Goal: Information Seeking & Learning: Learn about a topic

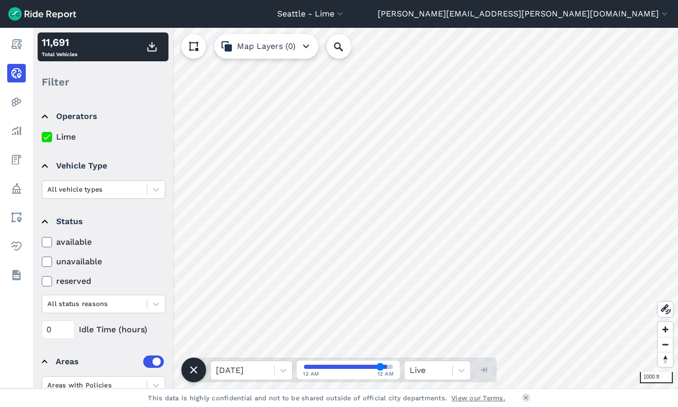
click at [194, 45] on icon at bounding box center [193, 46] width 12 height 12
click at [466, 371] on icon at bounding box center [461, 370] width 10 height 10
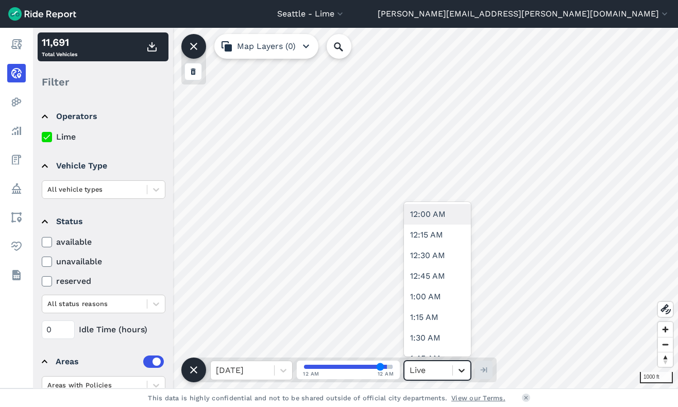
click at [466, 371] on icon at bounding box center [461, 370] width 10 height 10
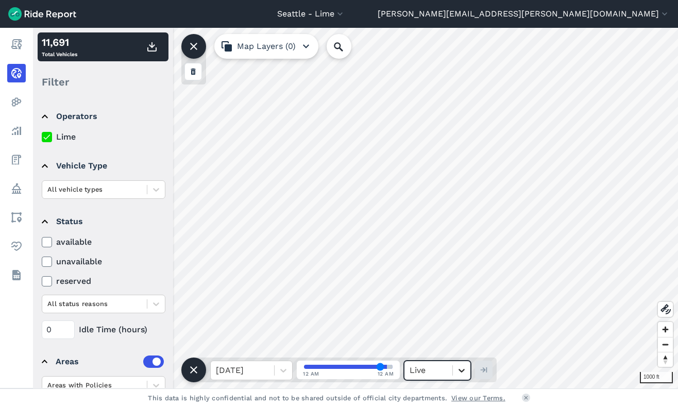
click at [462, 369] on icon at bounding box center [461, 370] width 10 height 10
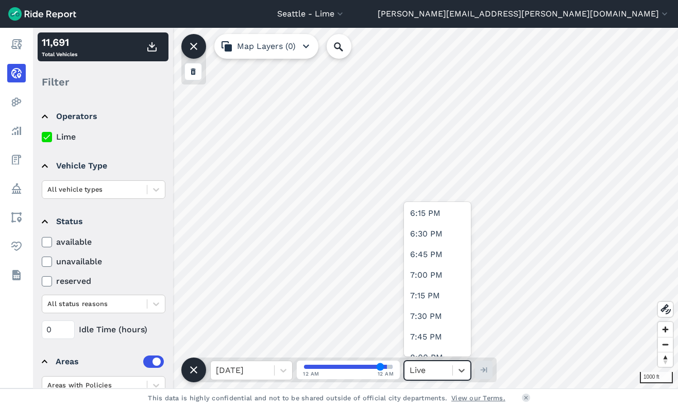
scroll to position [1503, 0]
click at [432, 276] on div "7:00 PM" at bounding box center [437, 276] width 67 height 21
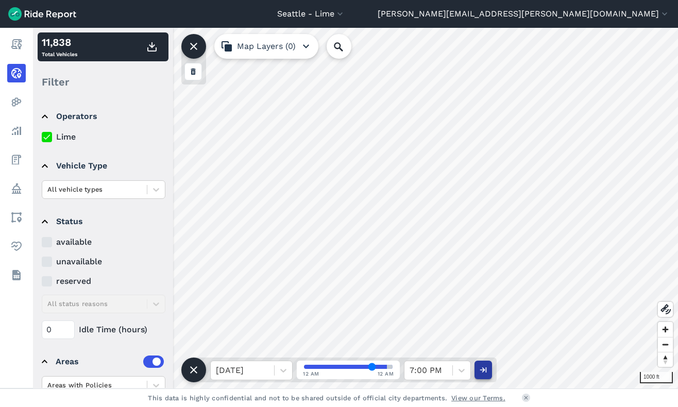
click at [485, 369] on icon "button" at bounding box center [483, 370] width 10 height 10
type input "86"
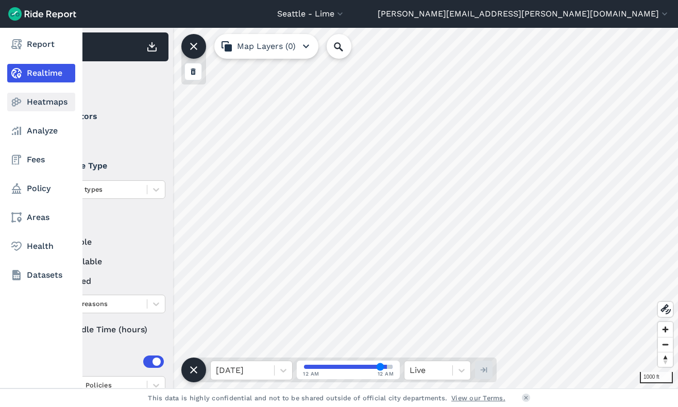
click at [40, 102] on link "Heatmaps" at bounding box center [41, 102] width 68 height 19
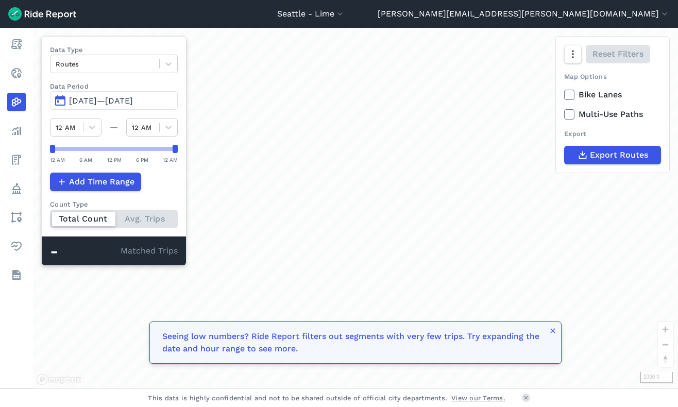
click at [133, 99] on span "[DATE]—[DATE]" at bounding box center [101, 101] width 64 height 10
click at [133, 102] on span "[DATE]—[DATE]" at bounding box center [101, 101] width 64 height 10
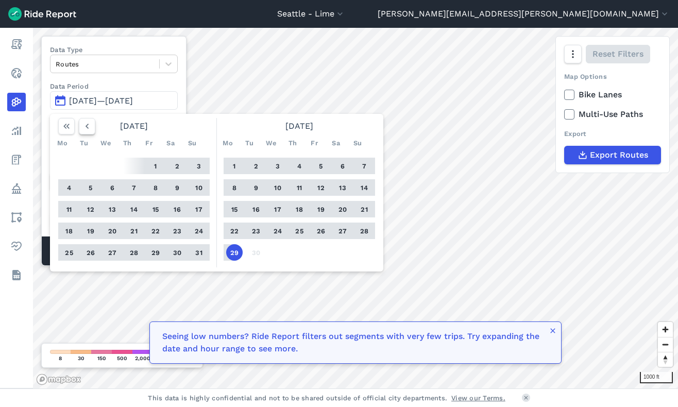
click at [88, 125] on use "button" at bounding box center [86, 126] width 3 height 5
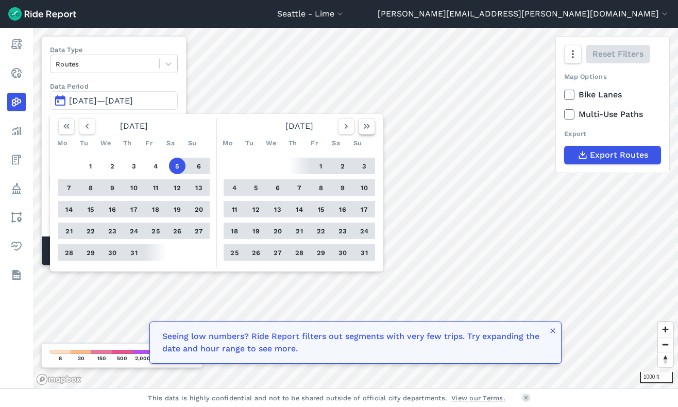
click at [369, 126] on icon "button" at bounding box center [366, 126] width 10 height 10
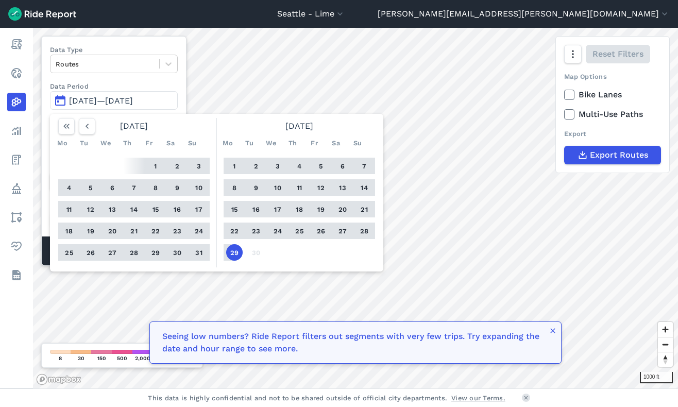
click at [297, 260] on div "1 2 3 4 5 6 7 8 9 10 11 12 13 14 15 16 17 18 19 20 21 22 23 24 25 26 27 28 29 30" at bounding box center [299, 209] width 160 height 116
click at [133, 104] on span "[DATE]—[DATE]" at bounding box center [101, 101] width 64 height 10
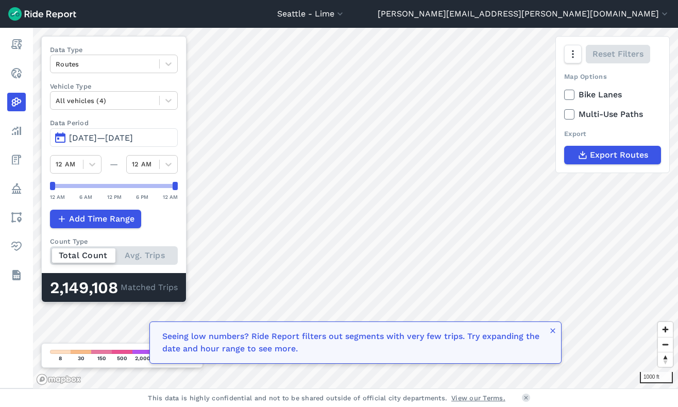
click at [148, 254] on div "Total Count Avg. Trips" at bounding box center [114, 255] width 128 height 19
click at [50, 253] on input "Count Type Total Count Avg. Trips" at bounding box center [50, 249] width 0 height 7
click at [88, 256] on div "Total Count Avg. Trips" at bounding box center [114, 255] width 128 height 19
click at [50, 253] on input "Count Type Total Count Avg. Trips" at bounding box center [50, 249] width 0 height 7
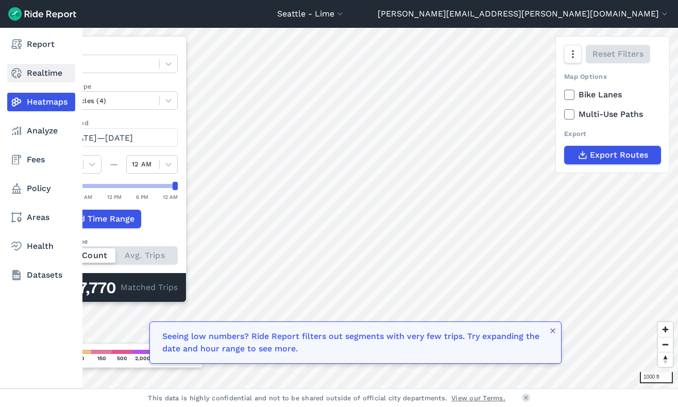
click at [16, 74] on icon at bounding box center [16, 73] width 12 height 12
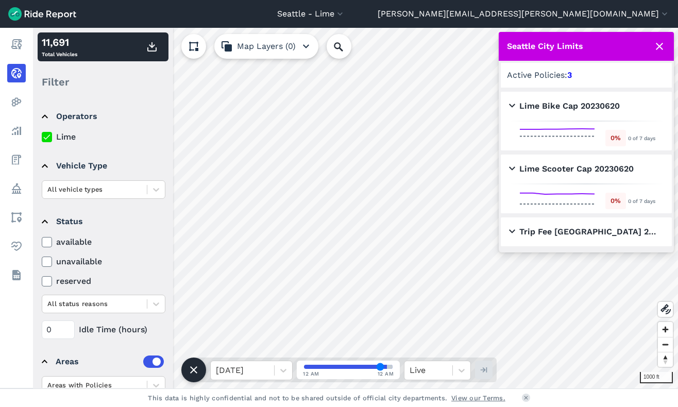
click at [514, 233] on h2 "Trip Fee [GEOGRAPHIC_DATA] 2024" at bounding box center [584, 232] width 150 height 12
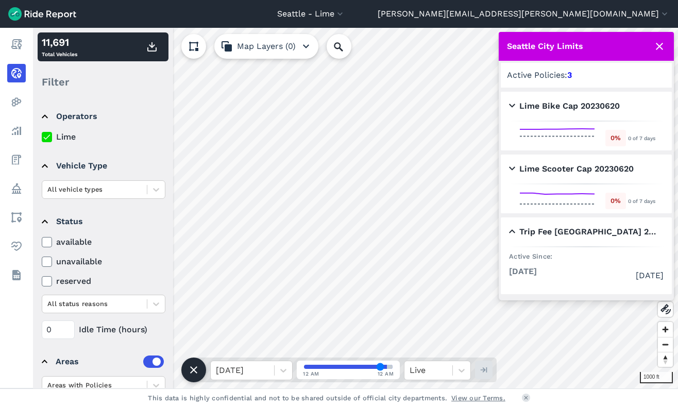
click at [660, 43] on icon at bounding box center [659, 46] width 12 height 12
